Goal: Find specific page/section: Find specific page/section

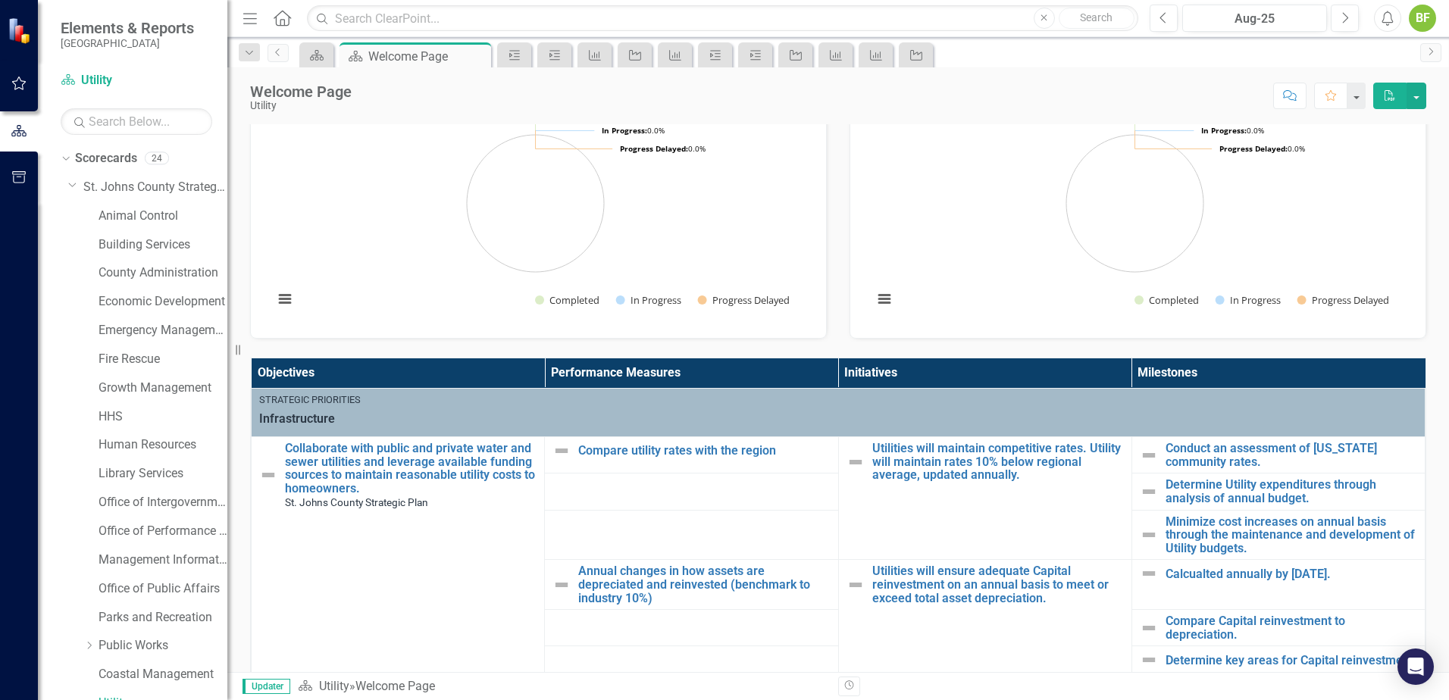
scroll to position [303, 0]
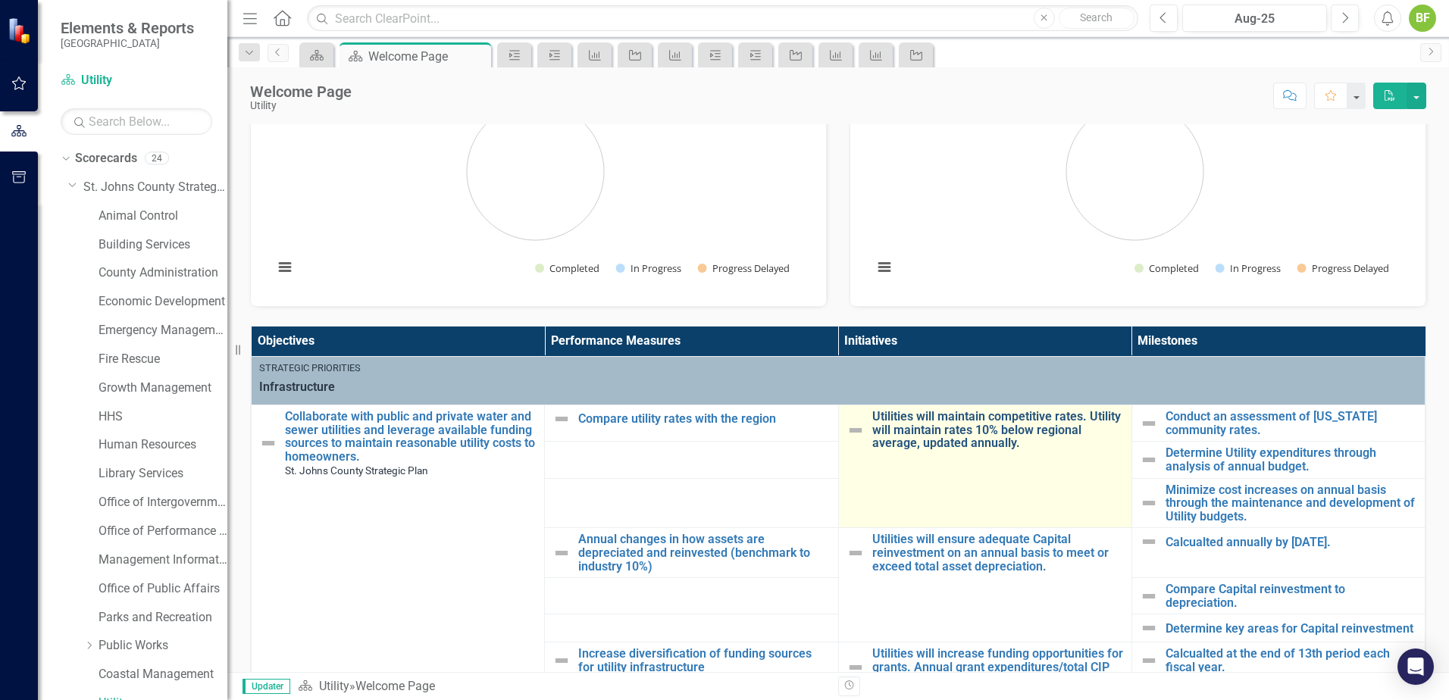
click at [760, 449] on link "Utilities will maintain competitive rates. Utility will maintain rates 10% belo…" at bounding box center [998, 430] width 252 height 40
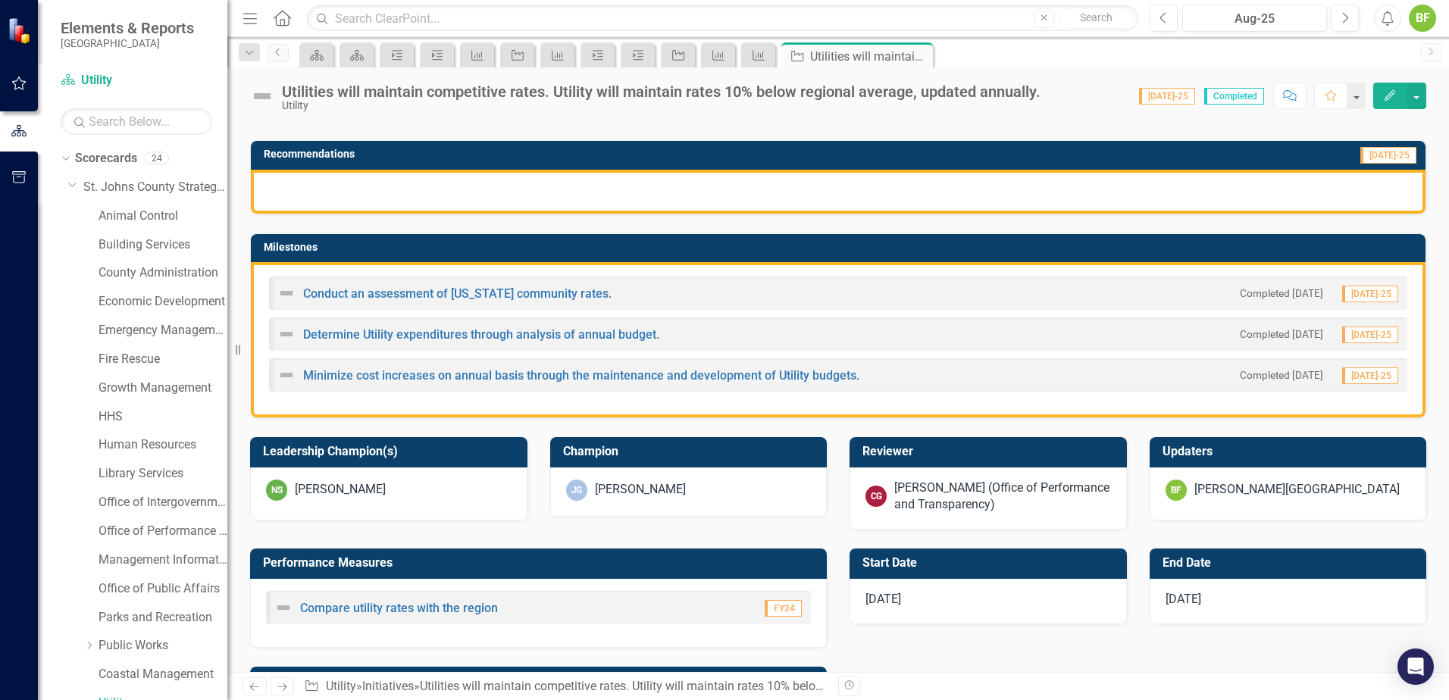
scroll to position [303, 0]
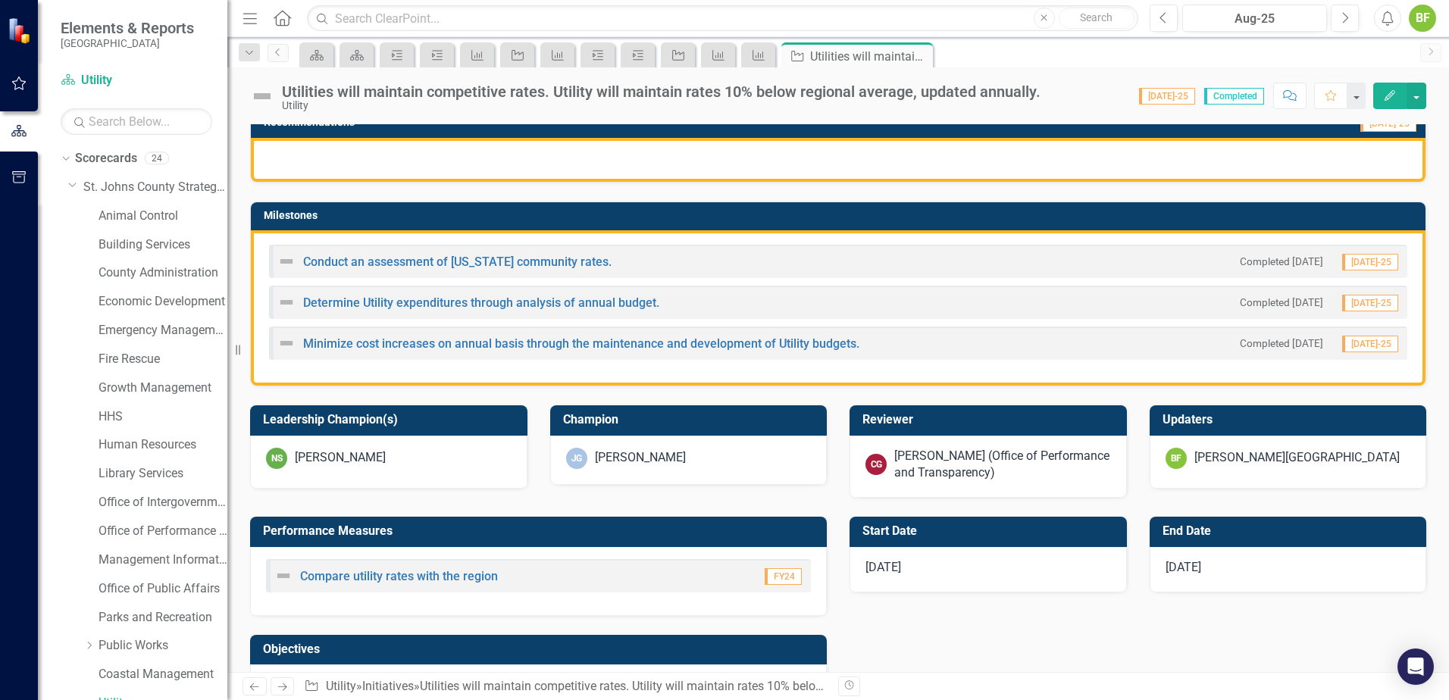
click at [760, 452] on span "[DATE]" at bounding box center [883, 567] width 36 height 14
click at [760, 452] on div "[DATE]" at bounding box center [1287, 569] width 277 height 45
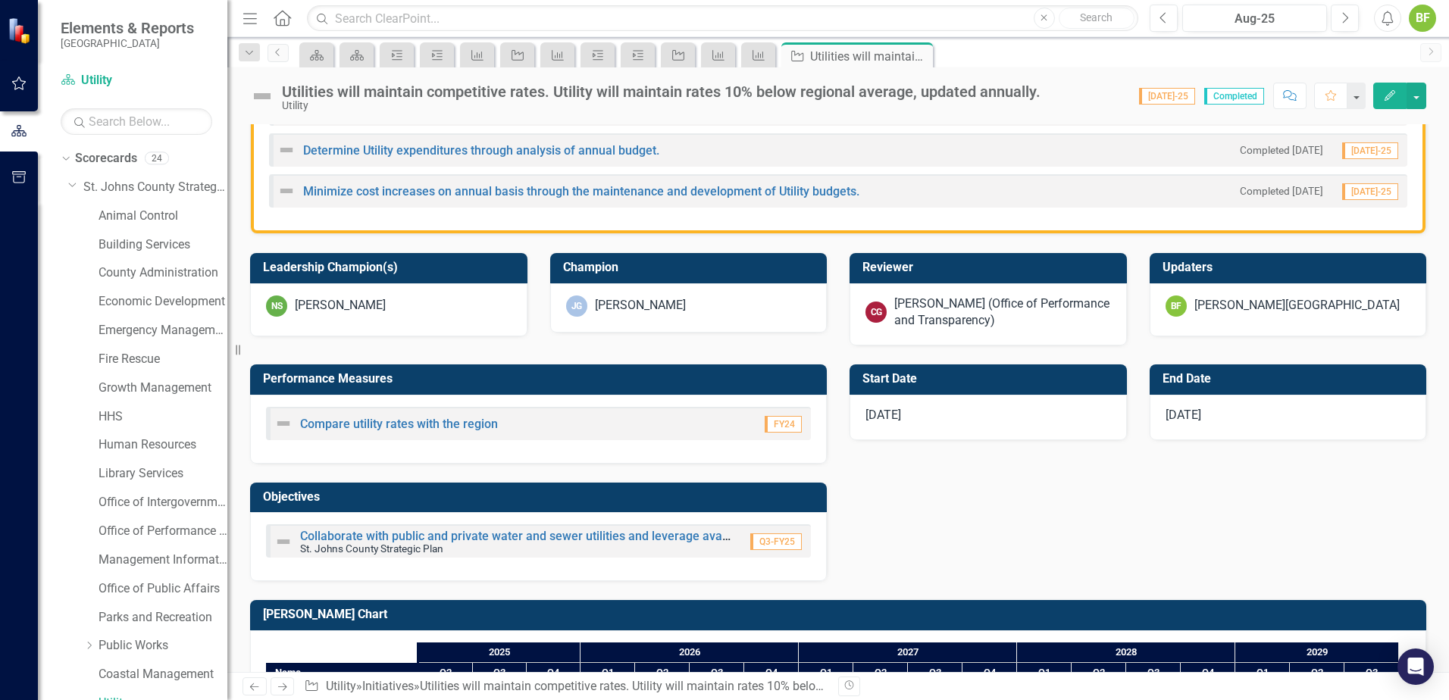
scroll to position [455, 0]
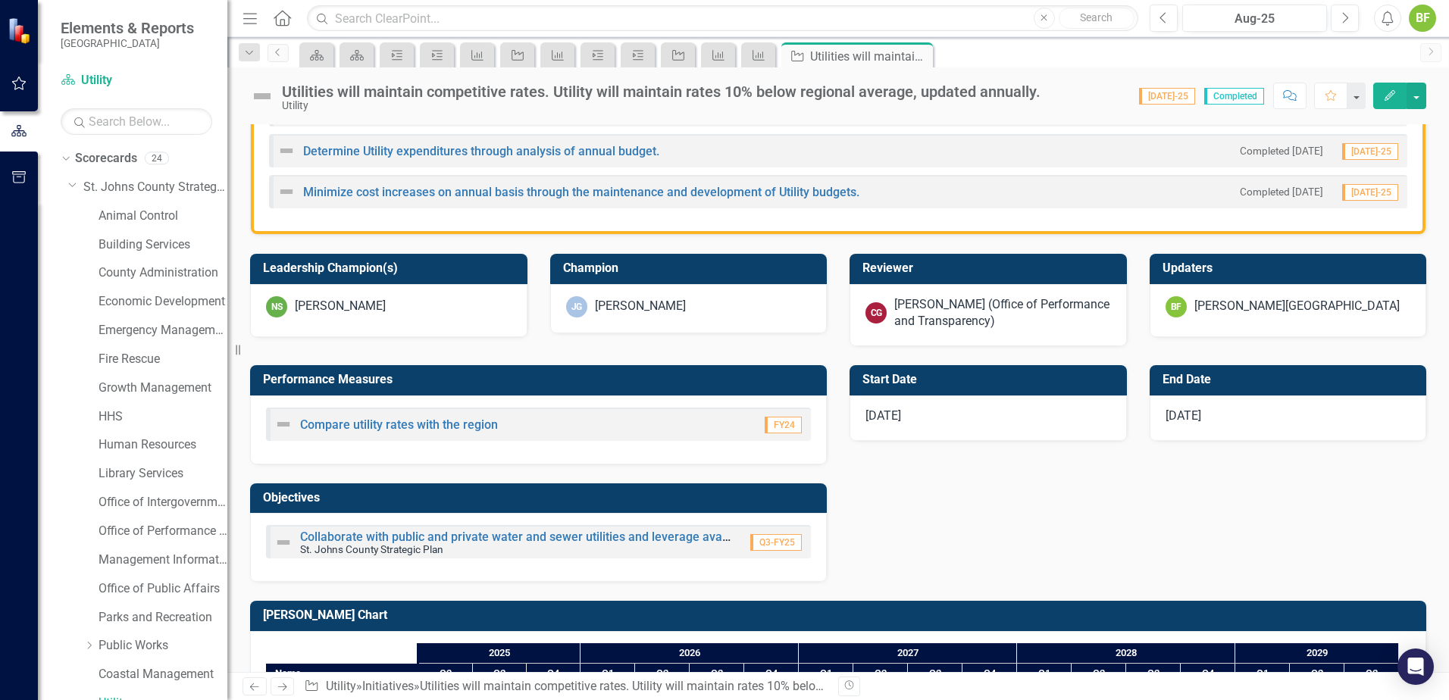
click at [760, 417] on div "[DATE]" at bounding box center [1287, 417] width 277 height 45
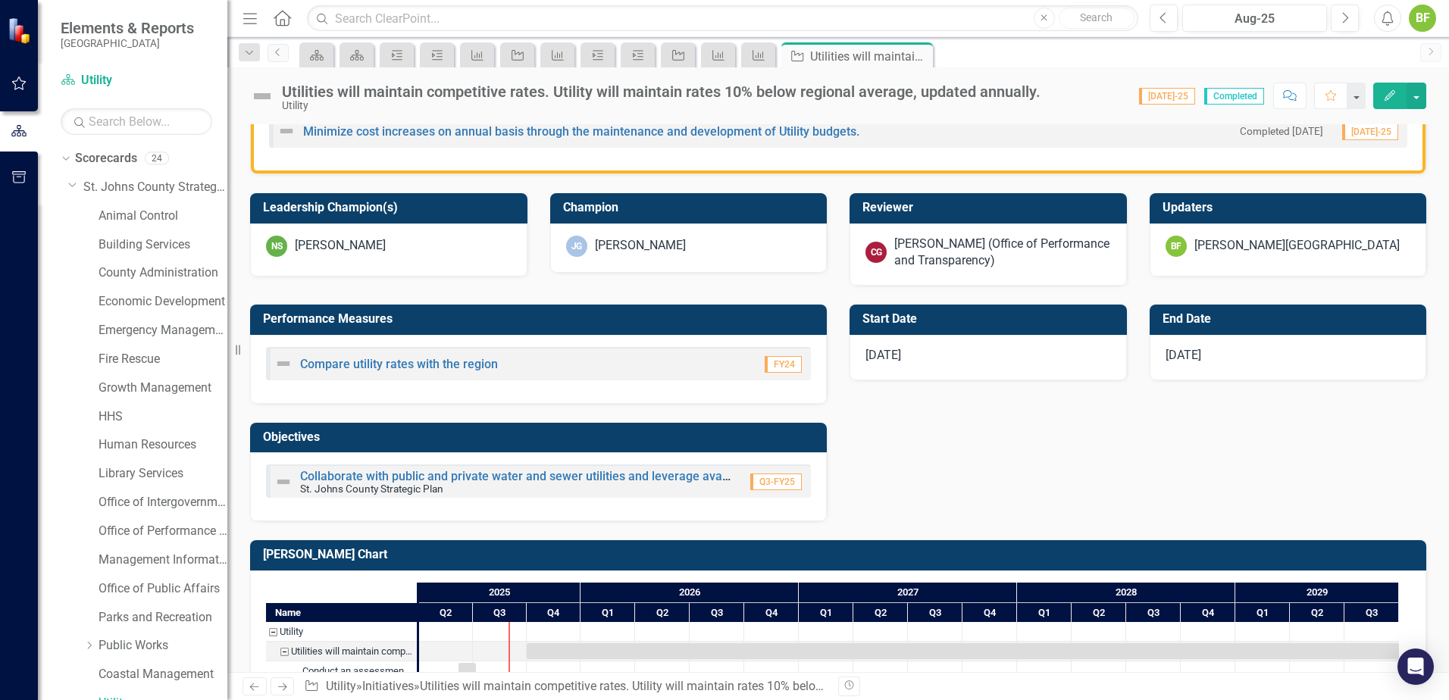
scroll to position [443, 0]
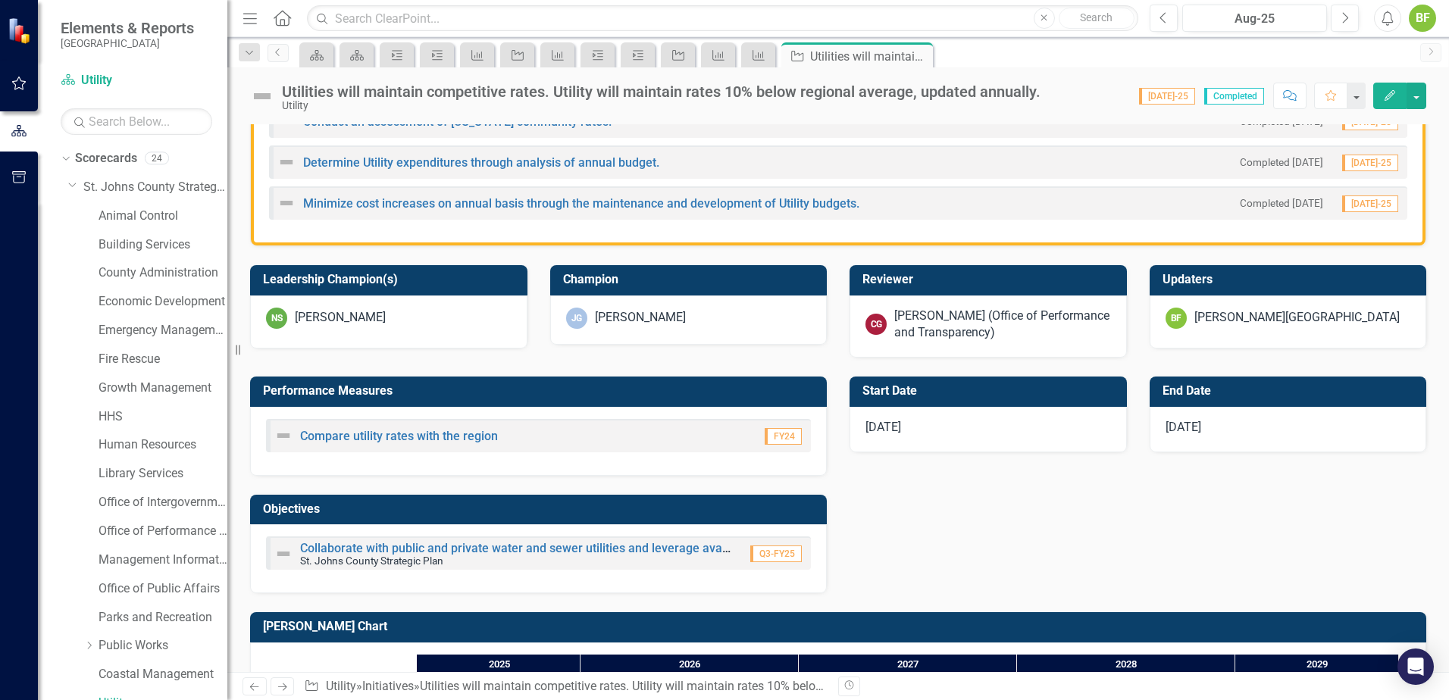
click at [760, 438] on div "[DATE]" at bounding box center [987, 429] width 277 height 45
click at [760, 421] on span "[DATE]" at bounding box center [883, 427] width 36 height 14
click at [760, 452] on div "Performance Measures Compare utility rates with the region FY24 Objectives Coll…" at bounding box center [838, 476] width 1199 height 236
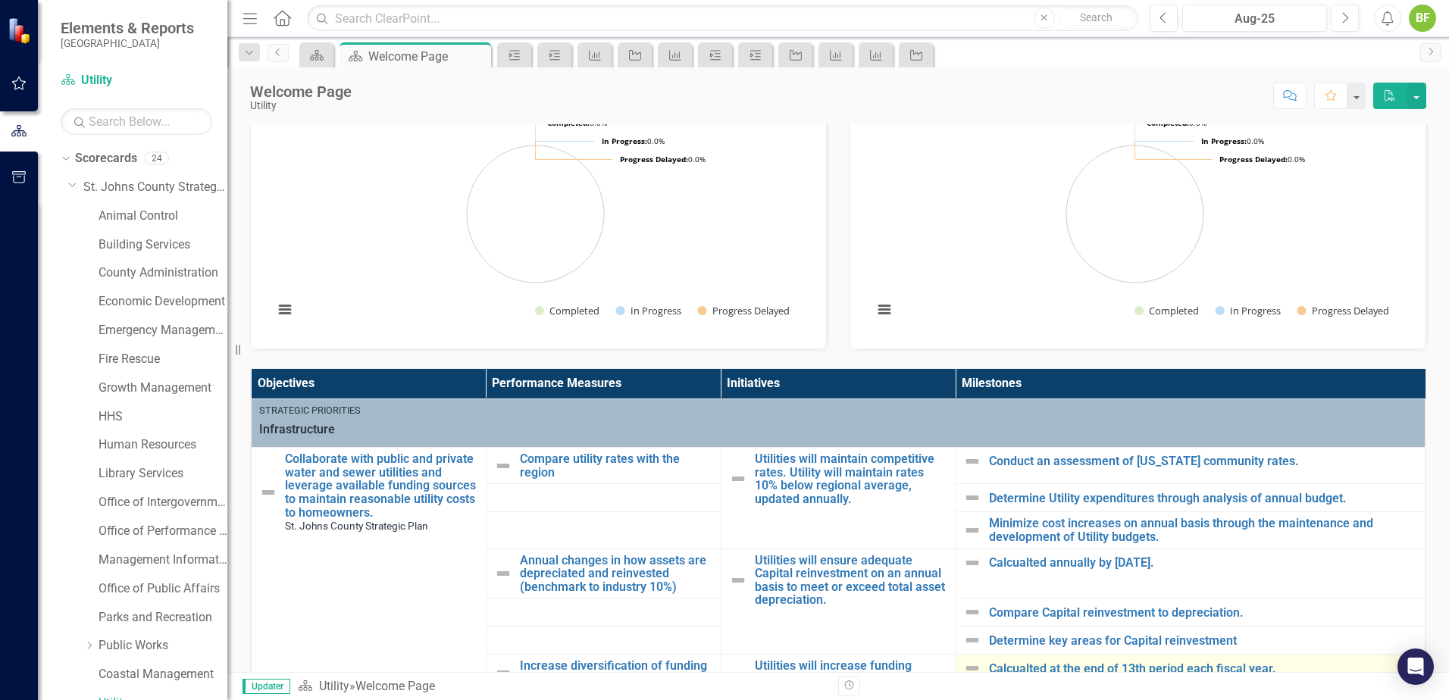
scroll to position [303, 0]
